Goal: Submit feedback/report problem

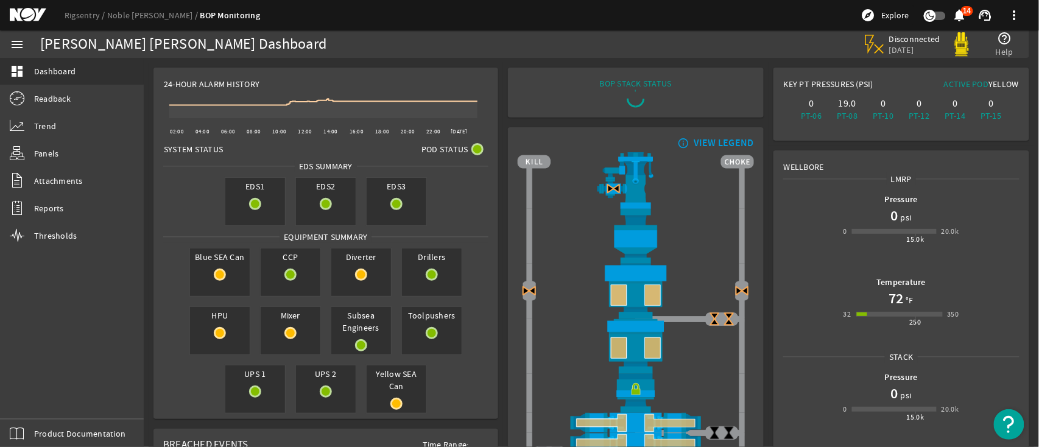
scroll to position [281, 0]
